Goal: Obtain resource: Obtain resource

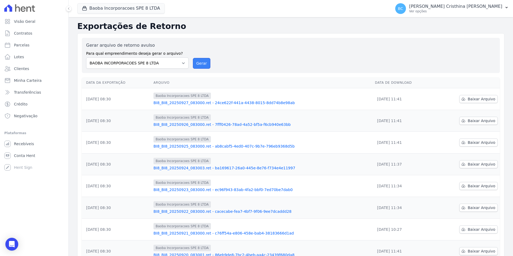
click at [202, 63] on button "Gerar" at bounding box center [202, 63] width 18 height 11
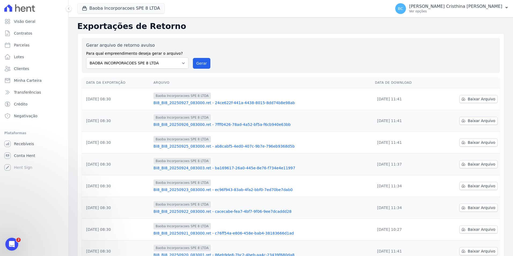
click at [201, 63] on button "Gerar" at bounding box center [202, 63] width 18 height 11
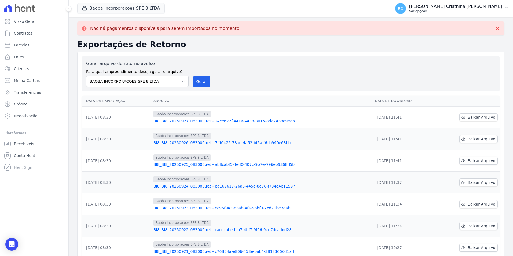
click at [457, 12] on p "Ver opções" at bounding box center [455, 11] width 93 height 4
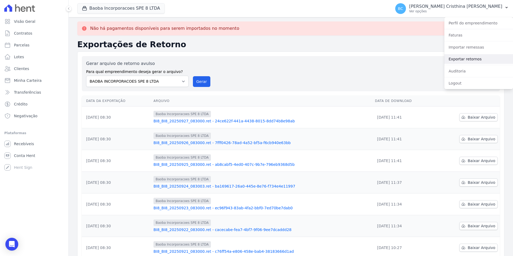
click at [458, 57] on link "Exportar retornos" at bounding box center [478, 59] width 69 height 10
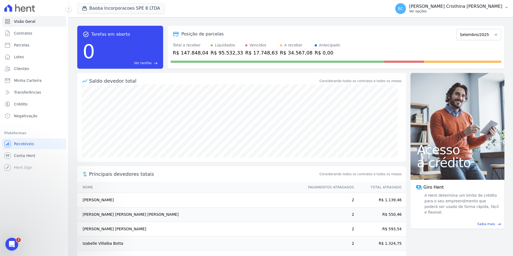
click at [460, 9] on p "Ver opções" at bounding box center [455, 11] width 93 height 4
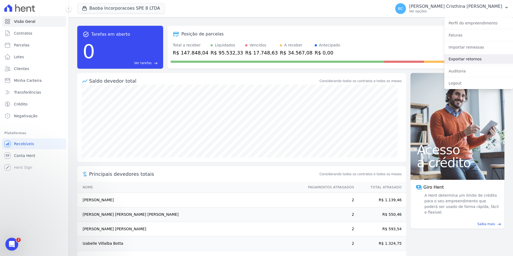
click at [462, 57] on link "Exportar retornos" at bounding box center [478, 59] width 69 height 10
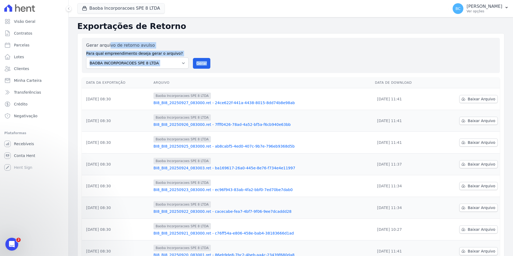
drag, startPoint x: 84, startPoint y: 37, endPoint x: 498, endPoint y: 170, distance: 434.6
click at [498, 170] on div "Gerar arquivo de retorno avulso Para qual empreendimento deseja gerar o arquivo…" at bounding box center [290, 181] width 427 height 296
